Goal: Transaction & Acquisition: Purchase product/service

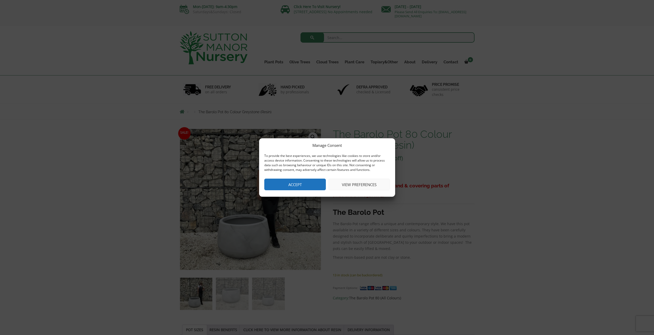
click at [311, 181] on button "Accept" at bounding box center [295, 185] width 62 height 12
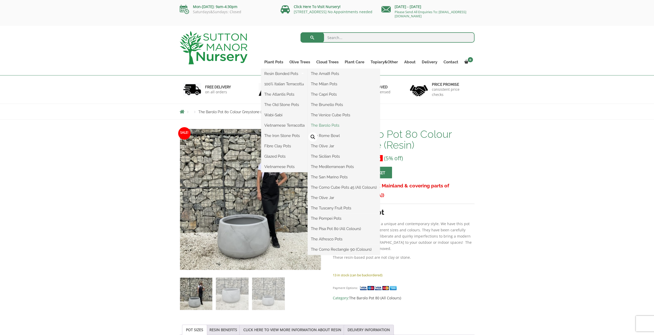
click at [328, 124] on link "The Barolo Pots" at bounding box center [344, 125] width 72 height 8
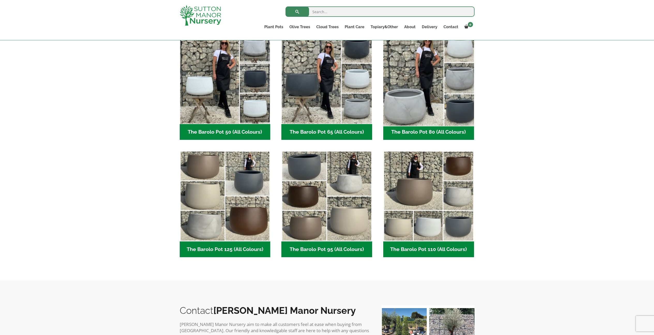
scroll to position [142, 0]
click at [435, 90] on img "Visit product category The Barolo Pot 80 (All Colours)" at bounding box center [428, 78] width 95 height 95
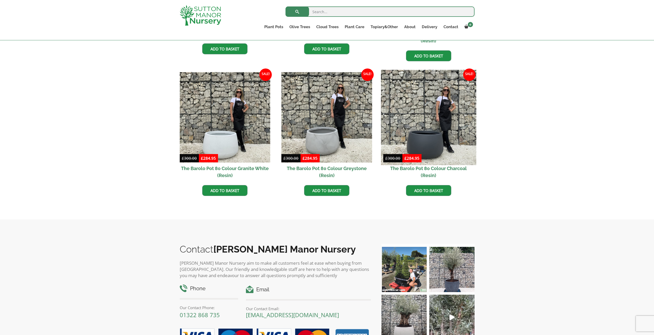
scroll to position [235, 0]
click at [429, 133] on img at bounding box center [428, 117] width 95 height 95
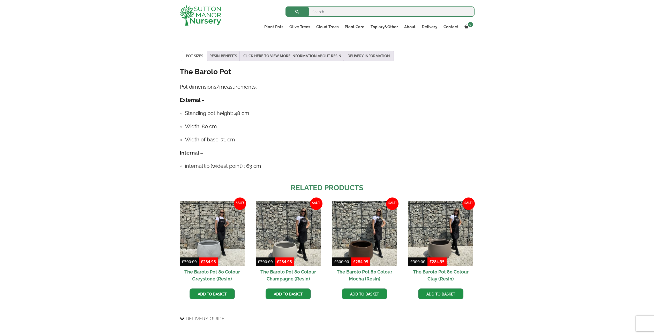
scroll to position [265, 0]
